Goal: Task Accomplishment & Management: Use online tool/utility

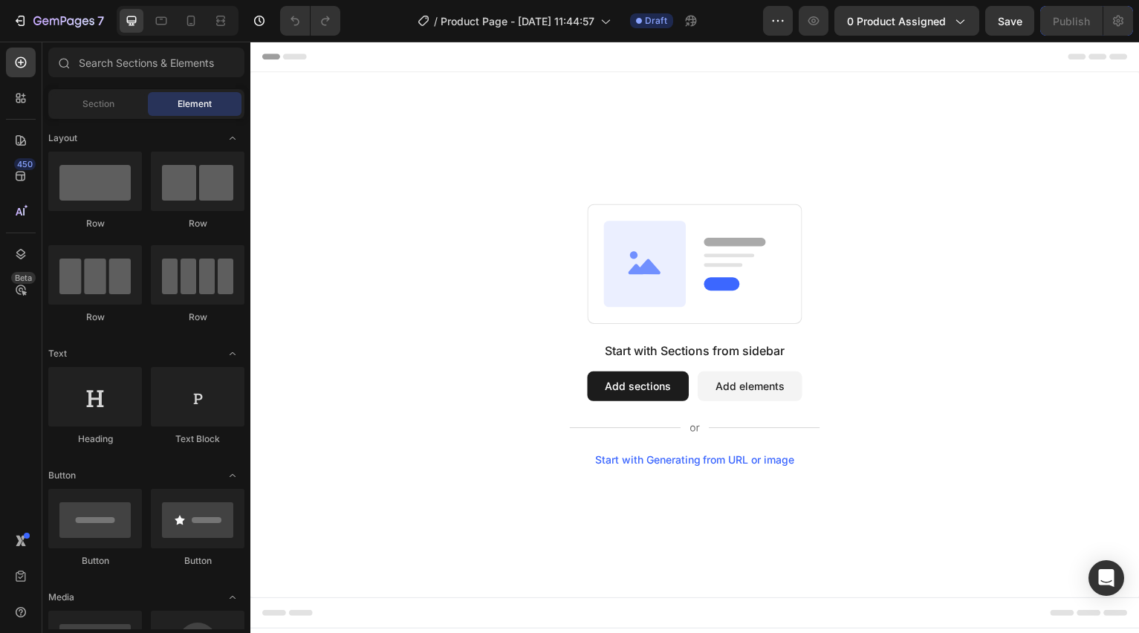
click at [650, 394] on button "Add sections" at bounding box center [639, 387] width 102 height 30
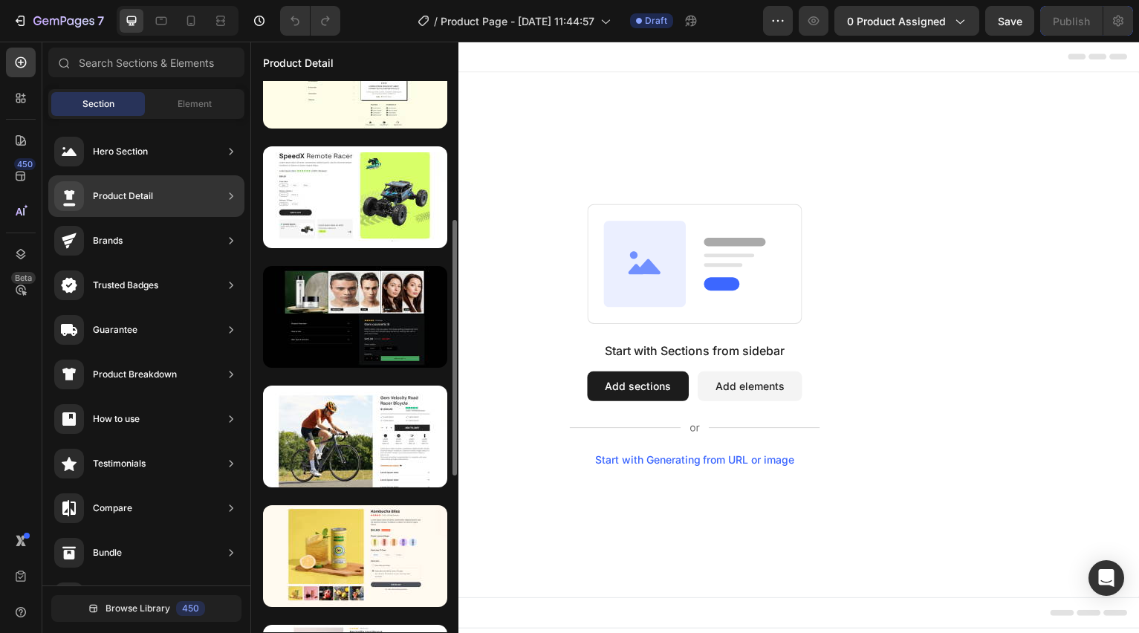
scroll to position [299, 0]
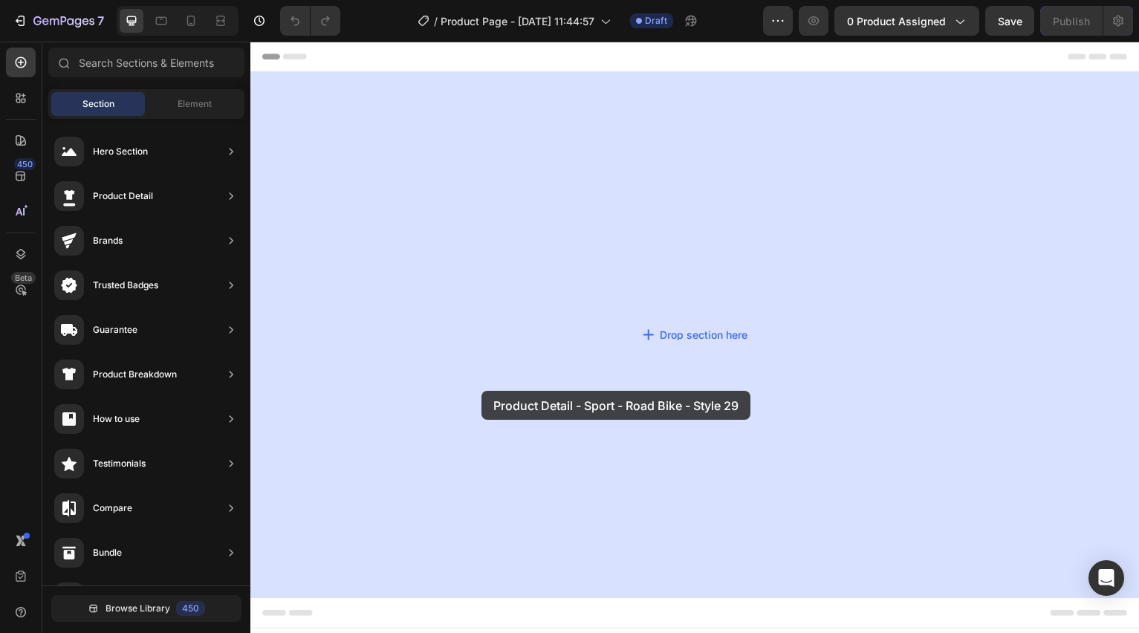
drag, startPoint x: 612, startPoint y: 481, endPoint x: 484, endPoint y: 391, distance: 156.2
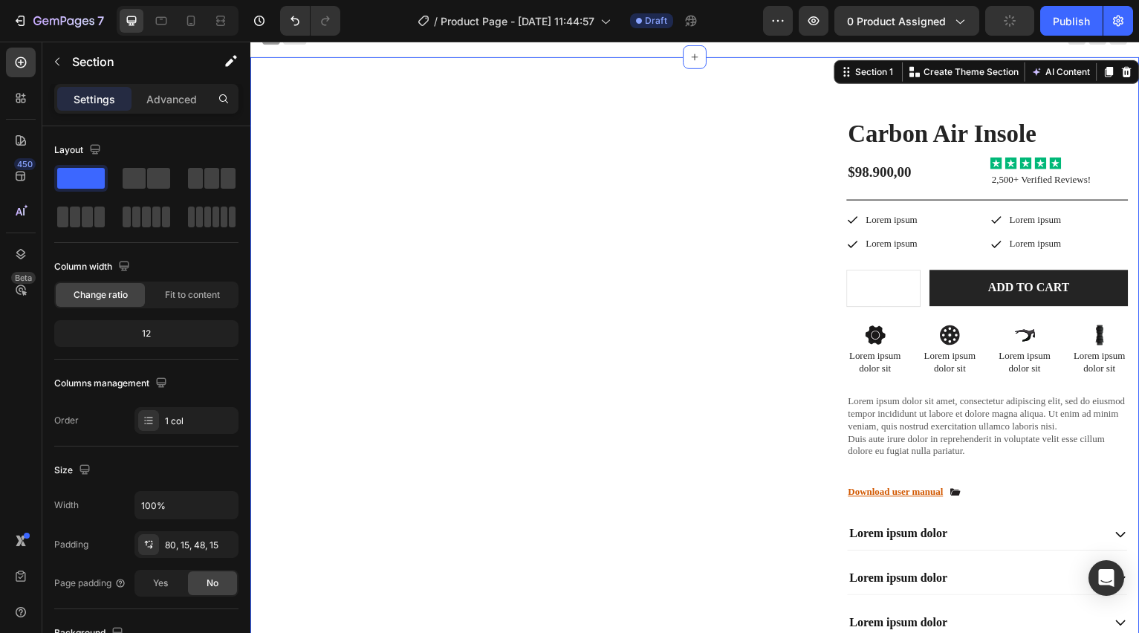
scroll to position [0, 0]
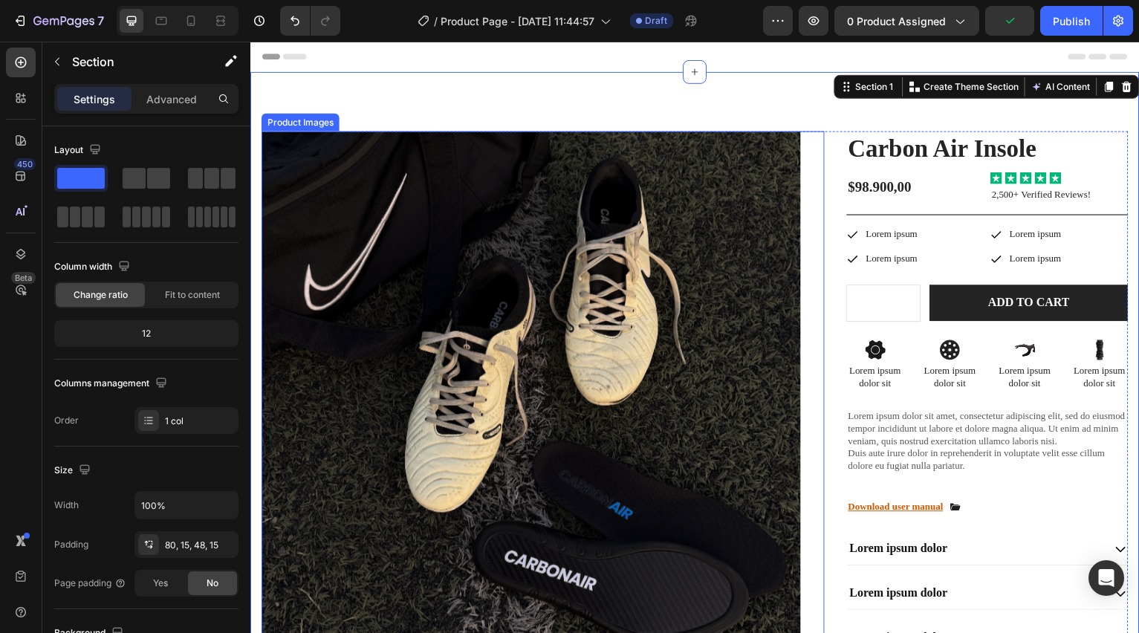
click at [599, 386] on img at bounding box center [531, 401] width 541 height 541
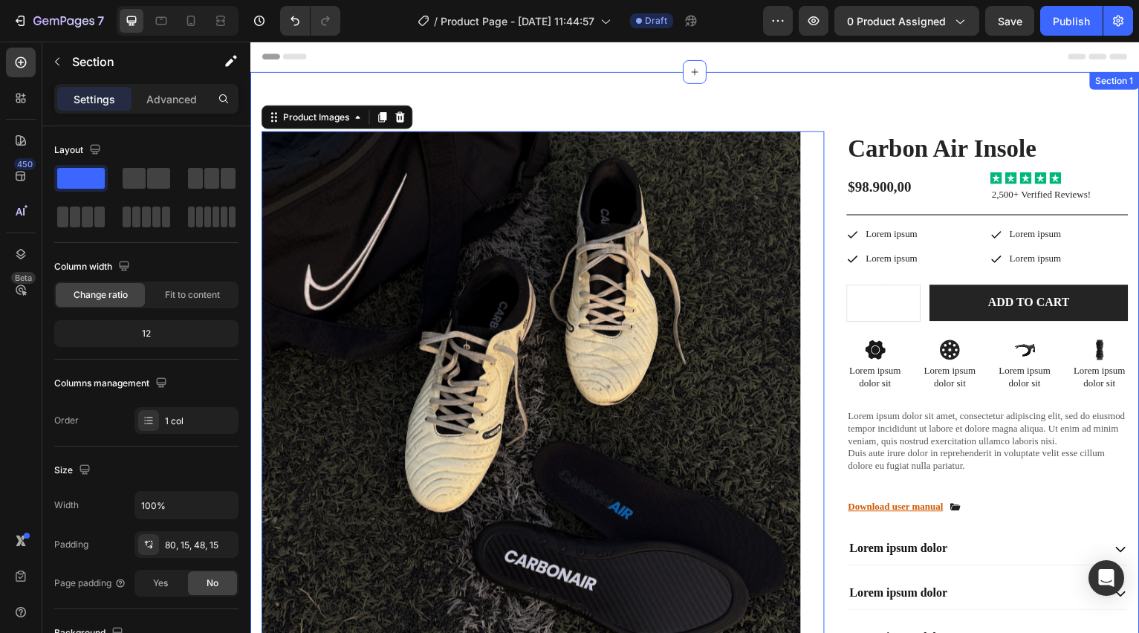
click at [551, 92] on div "Product Images 12 Image Image Row Image Image Row Image Image Row Row Carbon Ai…" at bounding box center [695, 472] width 891 height 801
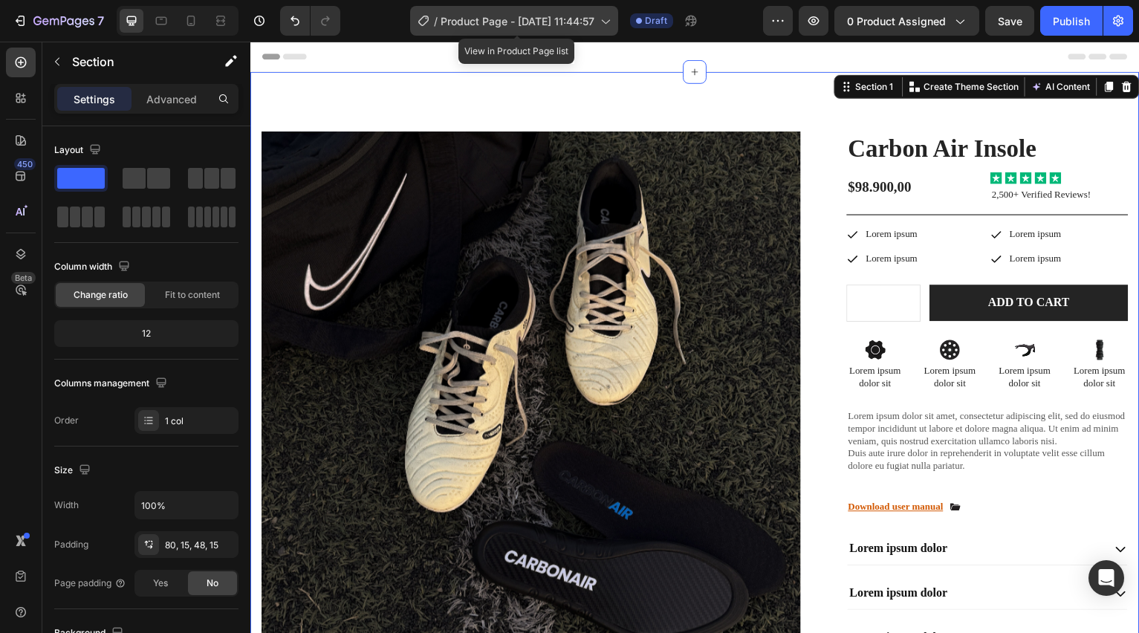
click at [567, 25] on span "Product Page - [DATE] 11:44:57" at bounding box center [517, 21] width 154 height 16
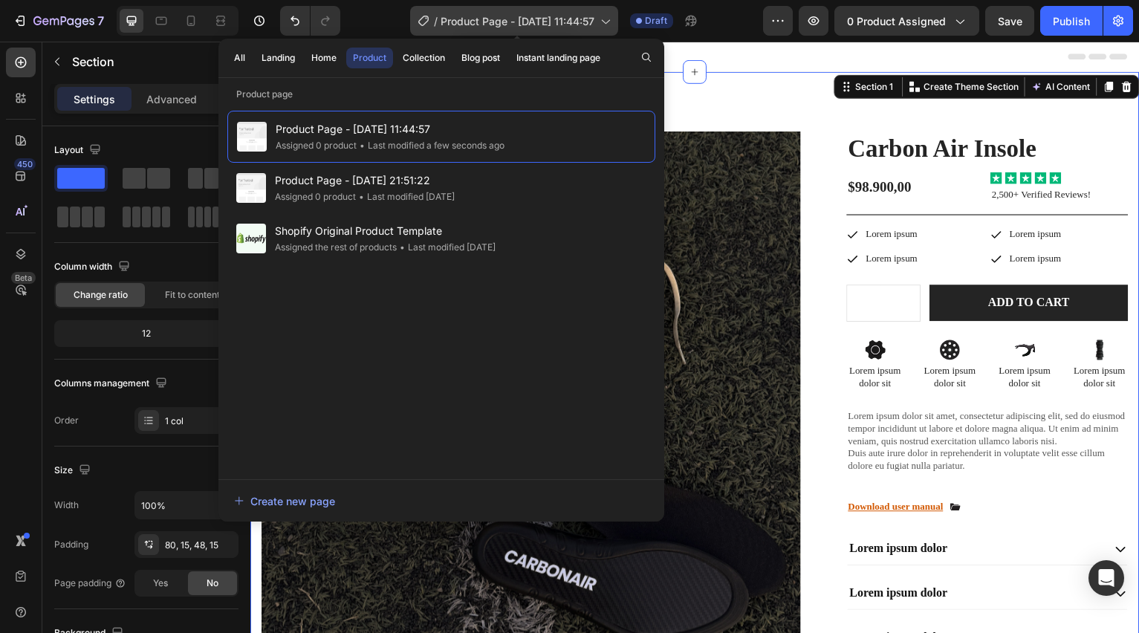
click at [567, 25] on span "Product Page - [DATE] 11:44:57" at bounding box center [517, 21] width 154 height 16
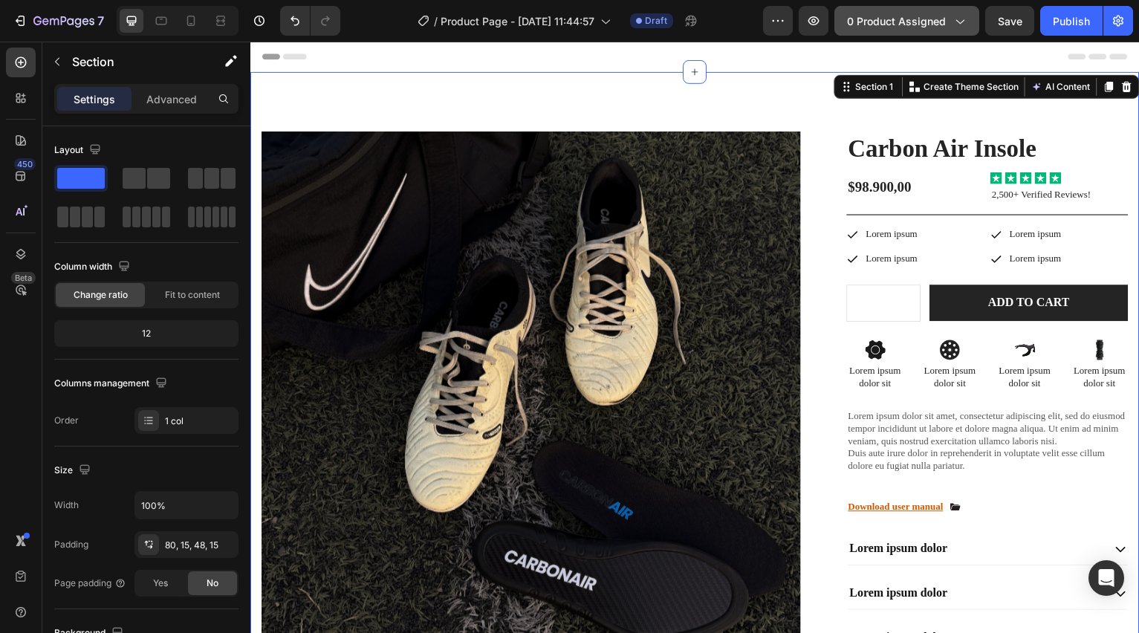
click at [917, 27] on span "0 product assigned" at bounding box center [896, 21] width 99 height 16
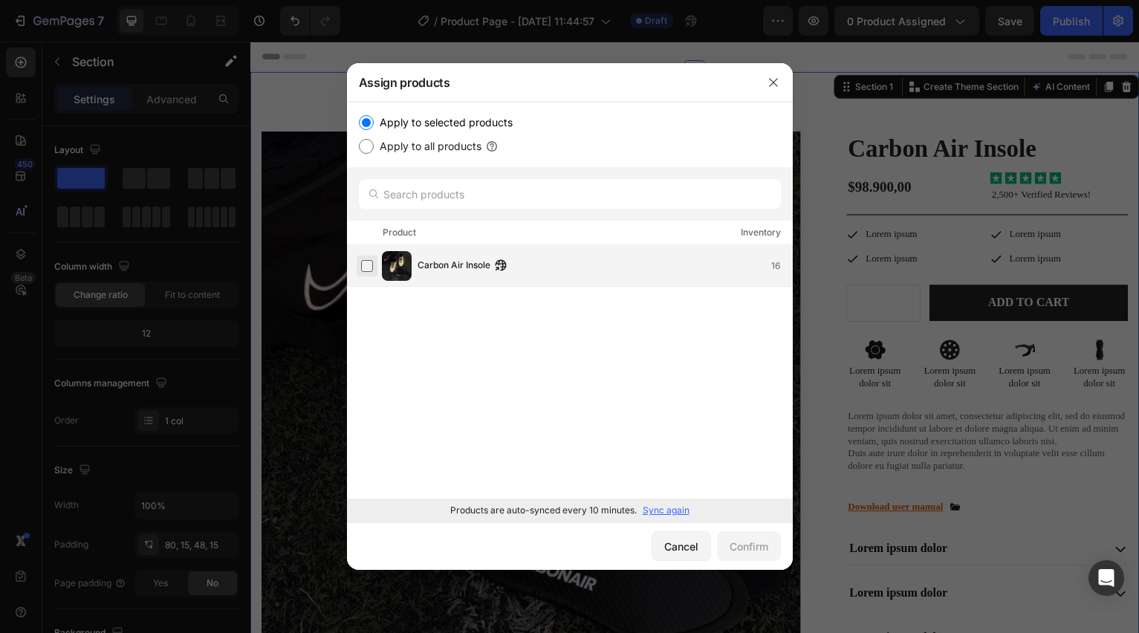
click at [366, 270] on label at bounding box center [367, 266] width 12 height 12
click at [369, 146] on input "Apply to all products" at bounding box center [366, 146] width 15 height 15
radio input "true"
click at [743, 549] on div "Confirm" at bounding box center [748, 546] width 39 height 16
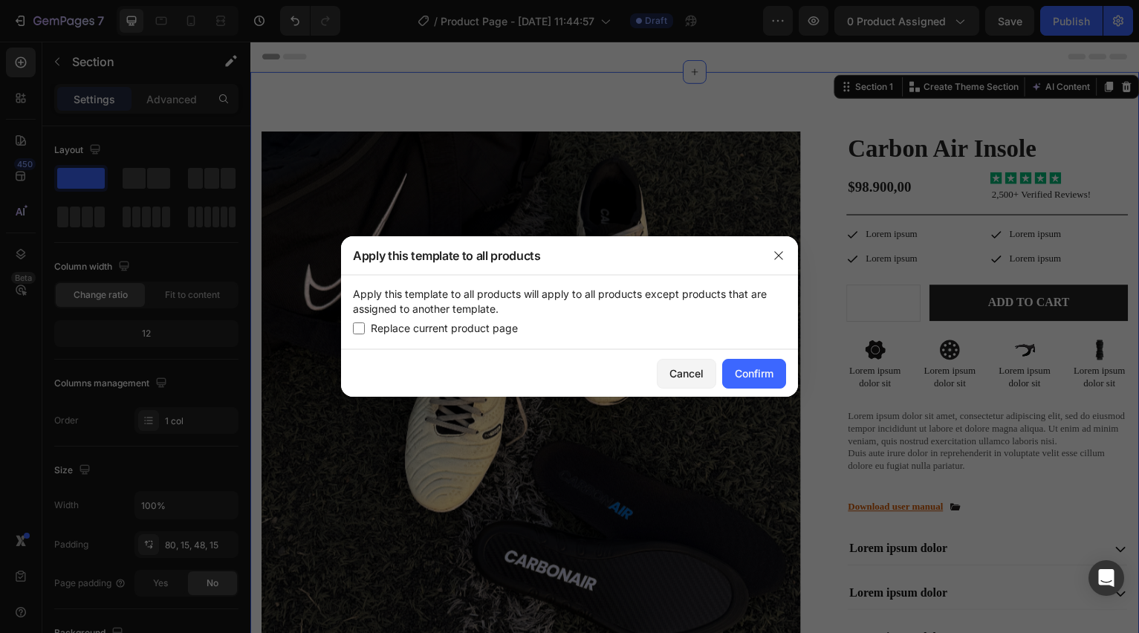
click at [362, 328] on input "checkbox" at bounding box center [359, 328] width 12 height 12
checkbox input "true"
click at [736, 381] on button "Confirm" at bounding box center [754, 374] width 64 height 30
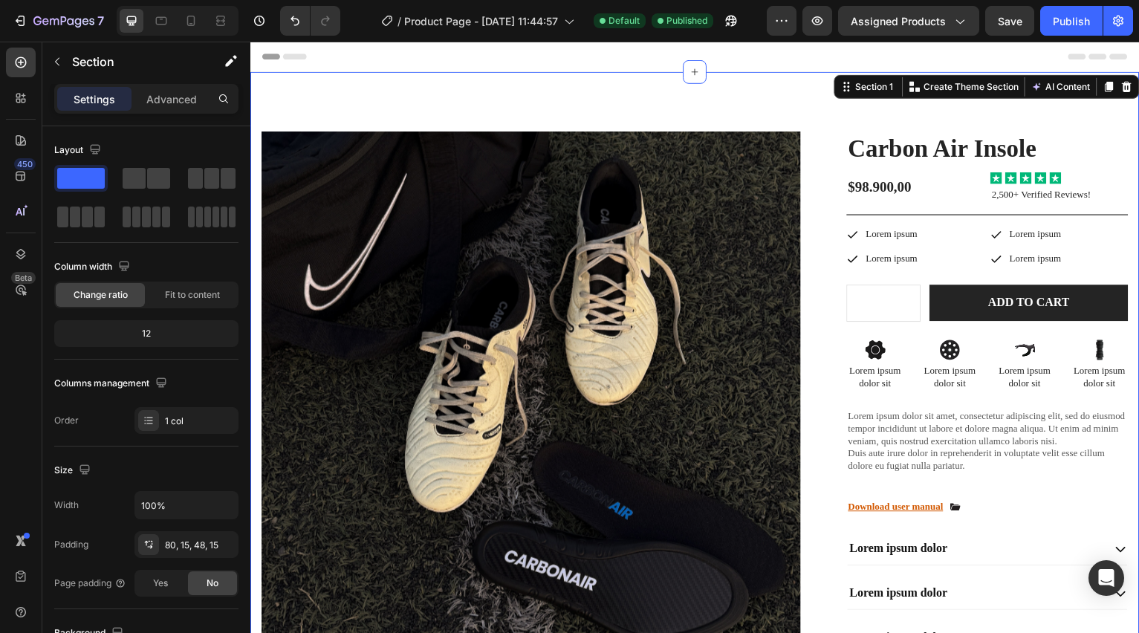
click at [567, 16] on div at bounding box center [570, 12] width 6 height 12
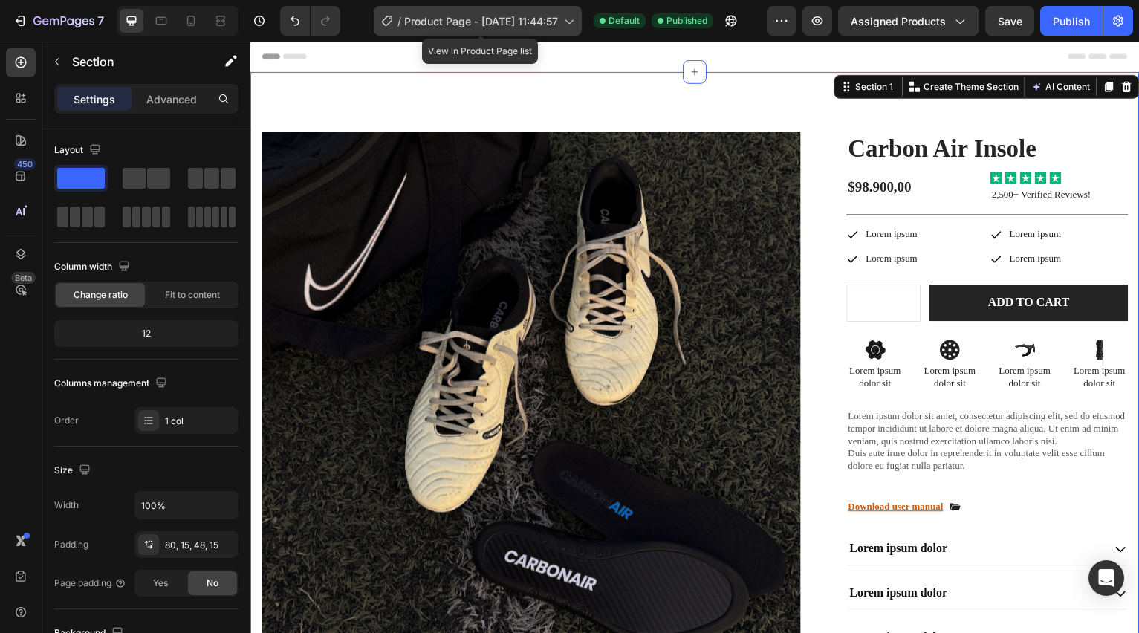
click at [566, 23] on icon at bounding box center [568, 20] width 15 height 15
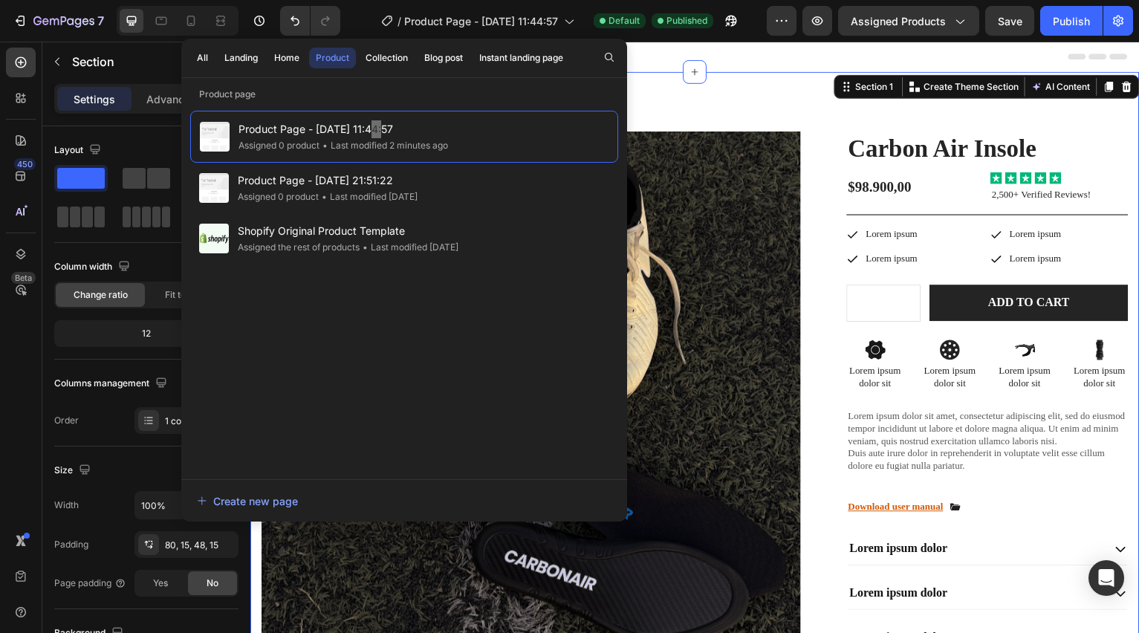
click at [665, 100] on div "Product Images Image Image Row Image Image Row Image Image Row Row Carbon Air I…" at bounding box center [695, 472] width 891 height 801
